Goal: Information Seeking & Learning: Compare options

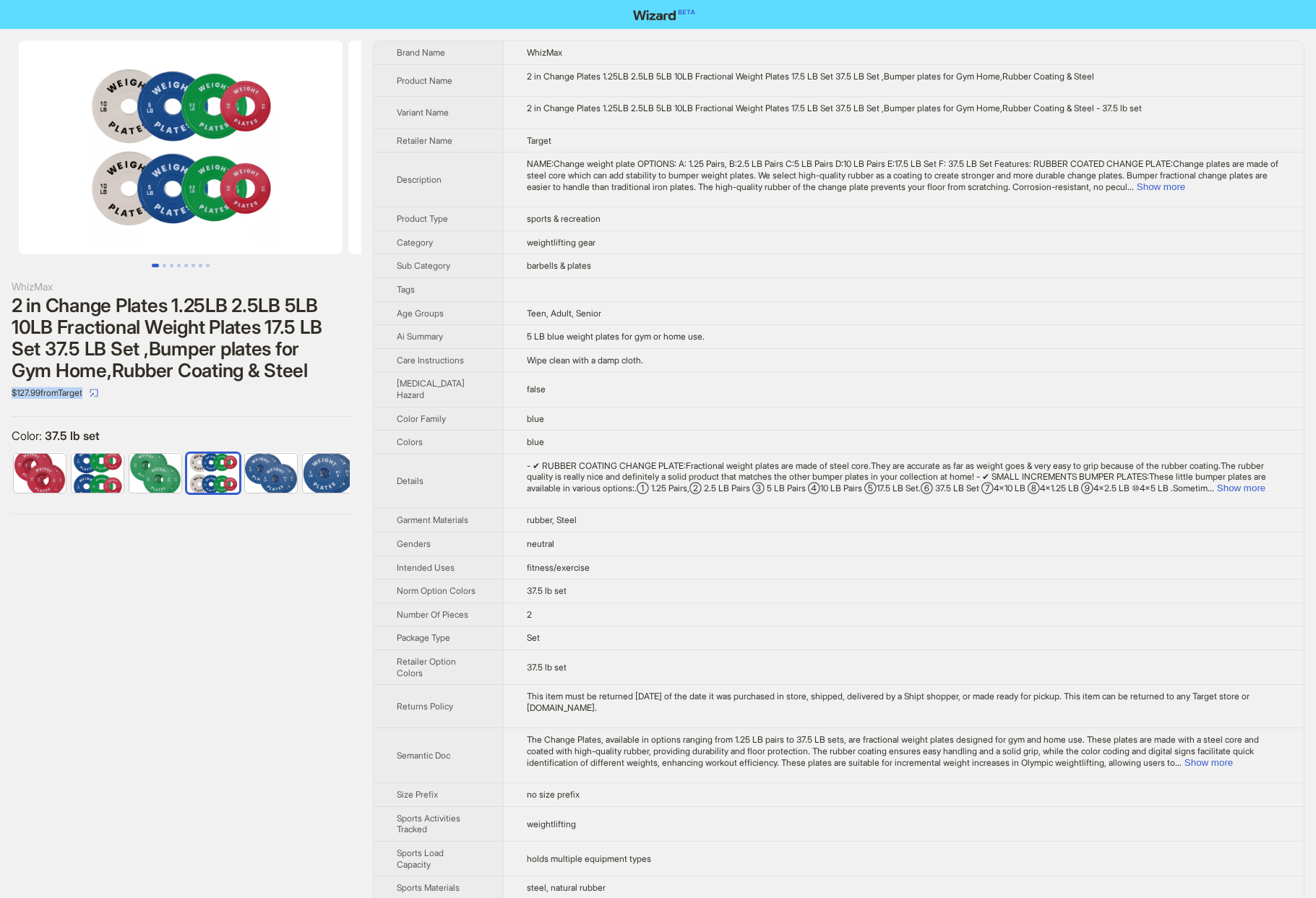
scroll to position [0, 124]
